Goal: Information Seeking & Learning: Stay updated

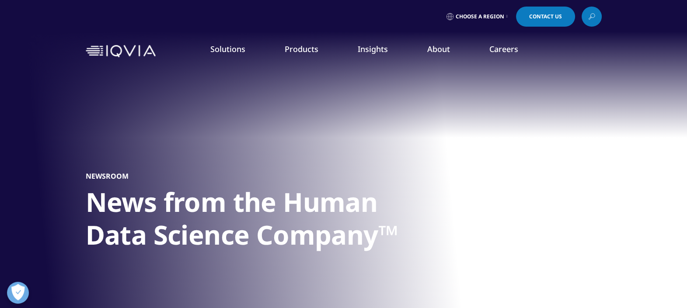
click at [81, 253] on div at bounding box center [343, 197] width 687 height 394
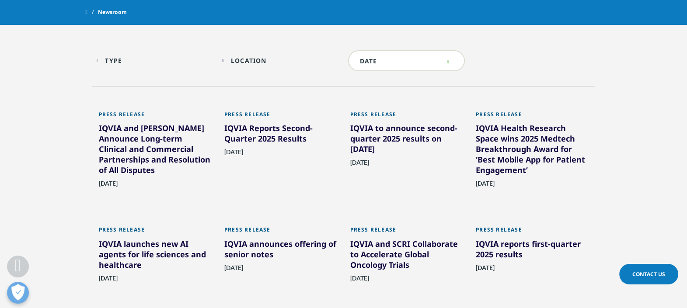
scroll to position [382, 0]
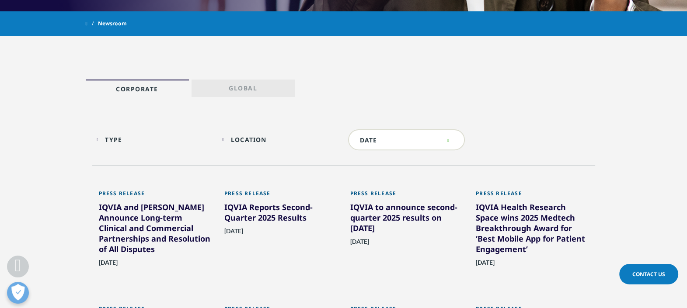
click at [230, 90] on p "Global" at bounding box center [243, 90] width 28 height 12
